Goal: Find contact information: Find contact information

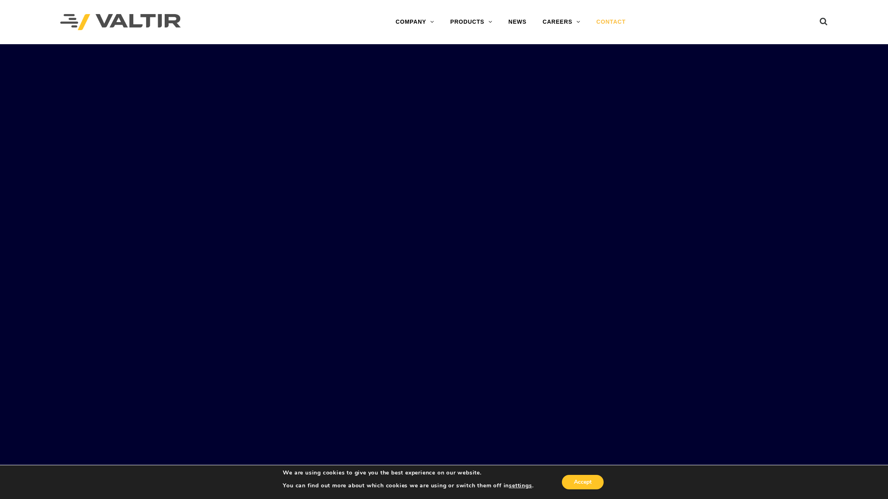
click at [610, 20] on link "CONTACT" at bounding box center [611, 22] width 45 height 16
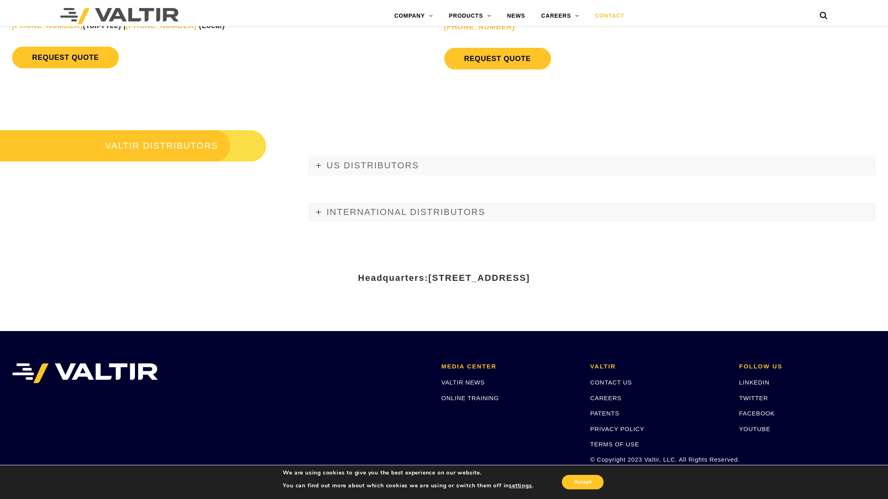
scroll to position [1047, 0]
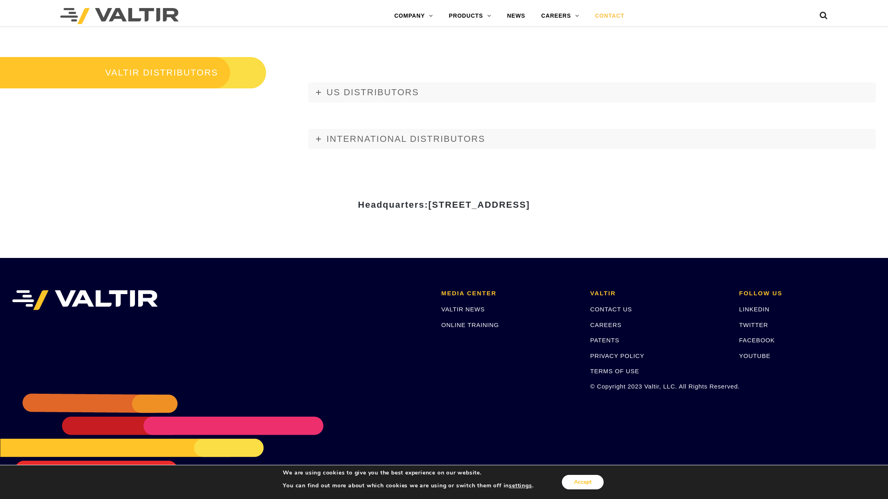
click at [582, 480] on button "Accept" at bounding box center [583, 482] width 42 height 14
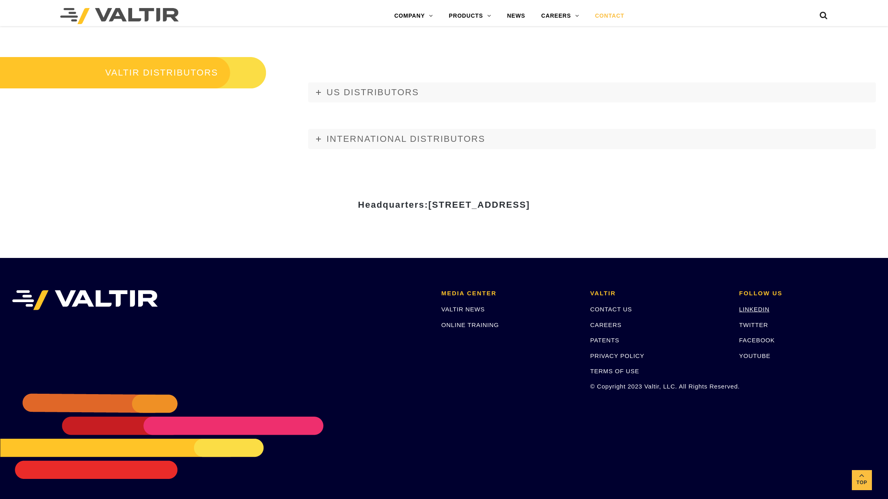
click at [757, 309] on link "LINKEDIN" at bounding box center [754, 309] width 31 height 7
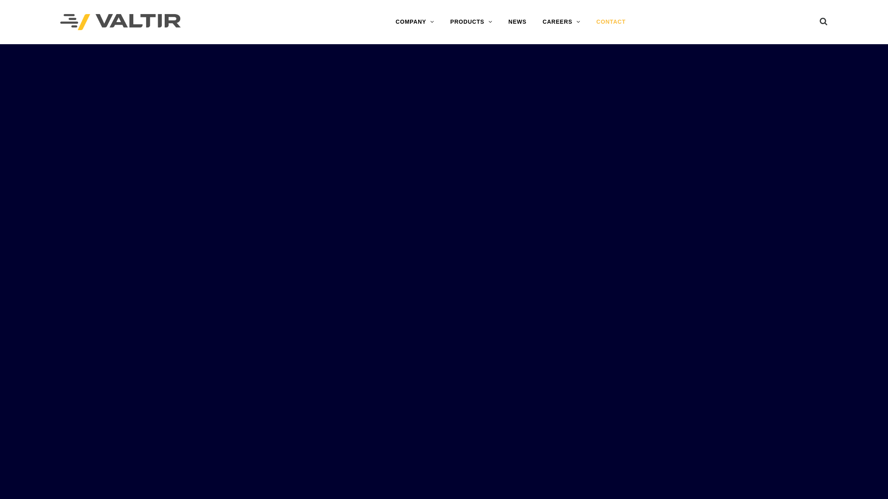
click at [618, 18] on link "CONTACT" at bounding box center [611, 22] width 45 height 16
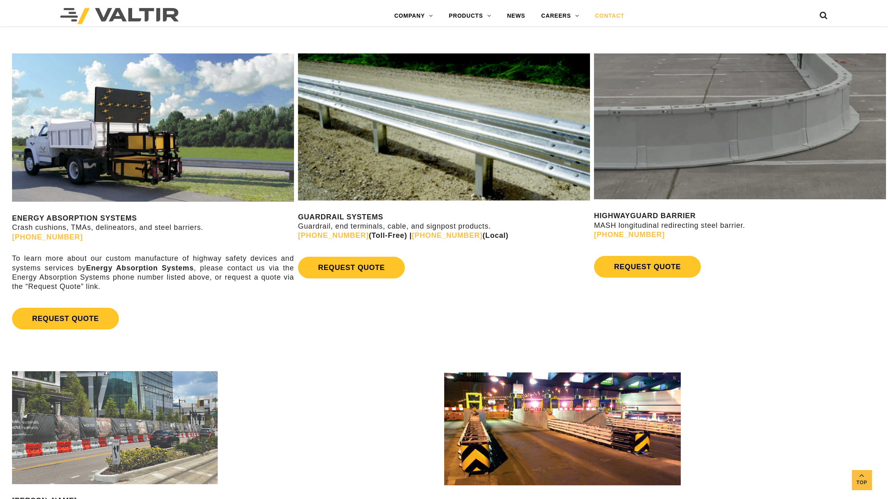
scroll to position [116, 0]
